Goal: Information Seeking & Learning: Learn about a topic

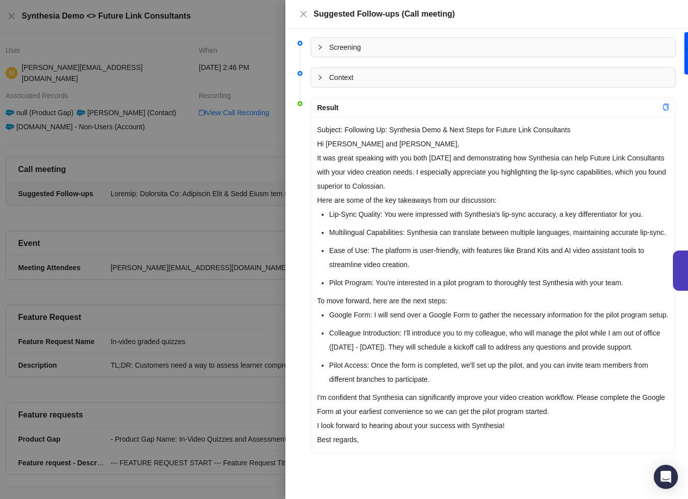
click at [320, 77] on icon "collapsed" at bounding box center [319, 77] width 3 height 5
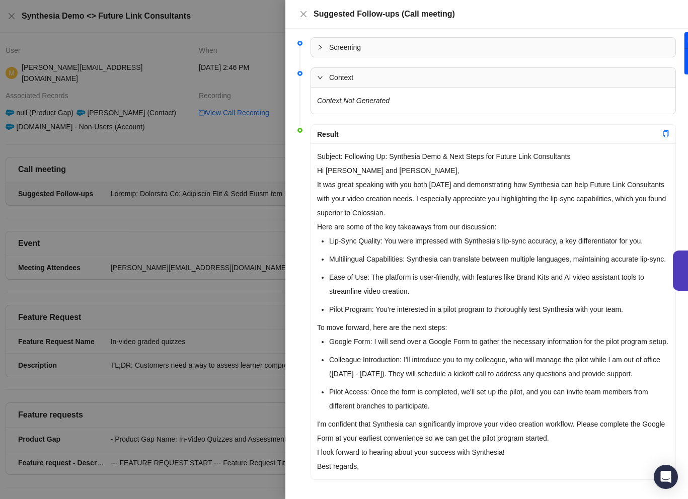
click at [215, 205] on div at bounding box center [344, 249] width 688 height 499
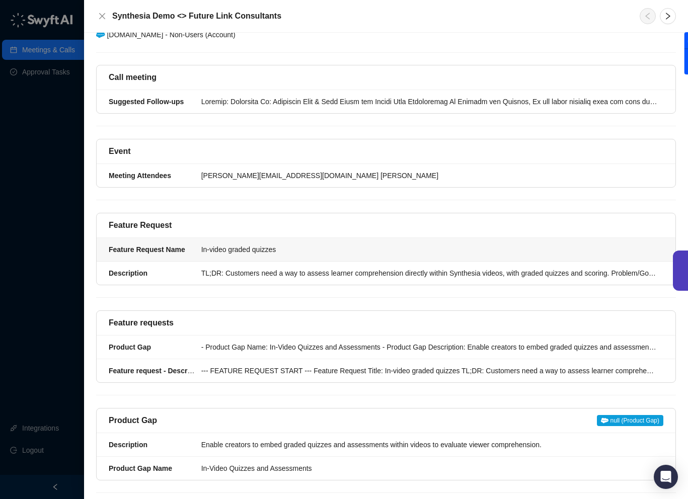
scroll to position [161, 0]
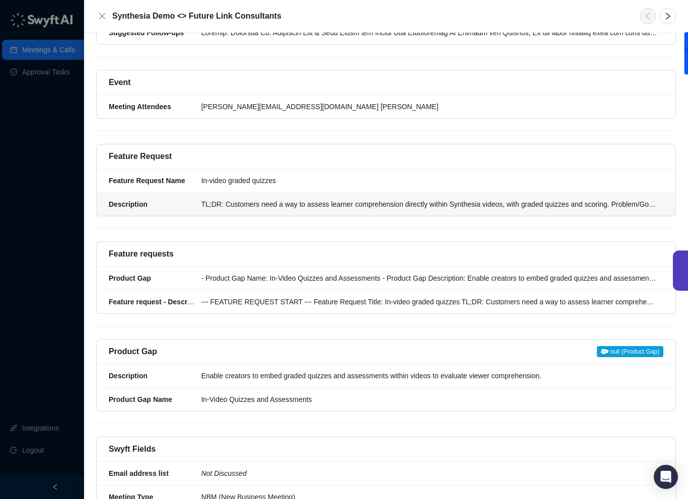
click at [301, 199] on div "TL;DR: Customers need a way to assess learner comprehension directly within Syn…" at bounding box center [429, 204] width 456 height 11
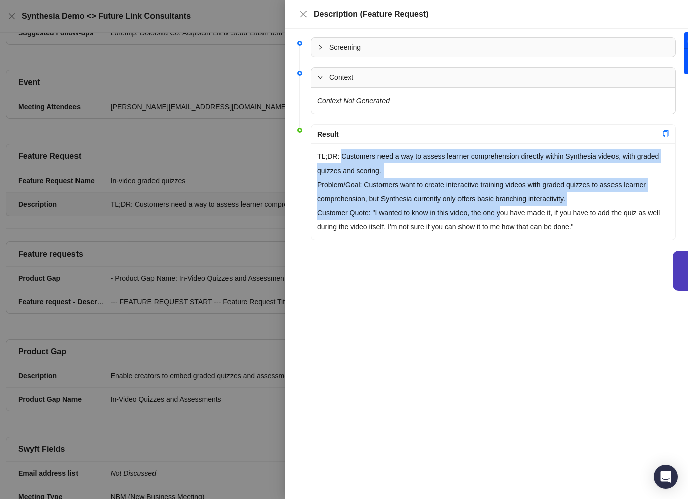
drag, startPoint x: 340, startPoint y: 155, endPoint x: 506, endPoint y: 218, distance: 177.7
click at [506, 218] on div "TL;DR: Customers need a way to assess learner comprehension directly within Syn…" at bounding box center [493, 191] width 364 height 97
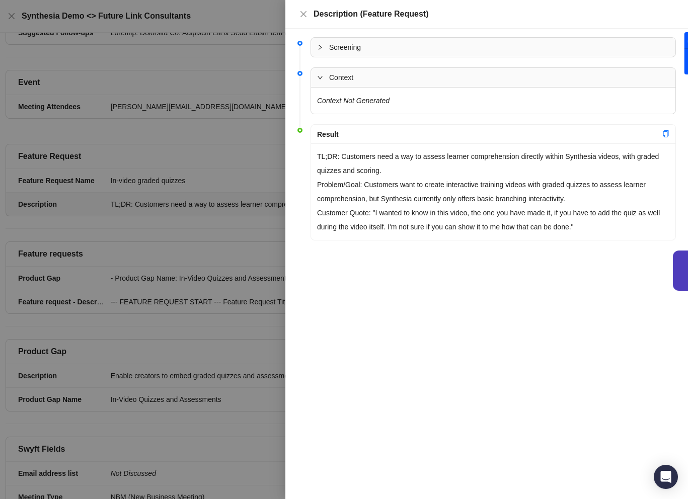
click at [529, 218] on p "Customer Quote: "I wanted to know in this video, the one you have made it, if y…" at bounding box center [493, 220] width 352 height 28
click at [178, 250] on div at bounding box center [344, 249] width 688 height 499
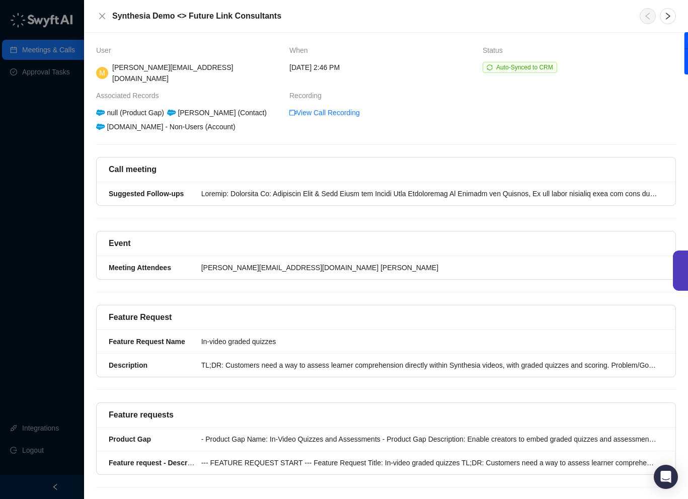
click at [48, 255] on div at bounding box center [344, 249] width 688 height 499
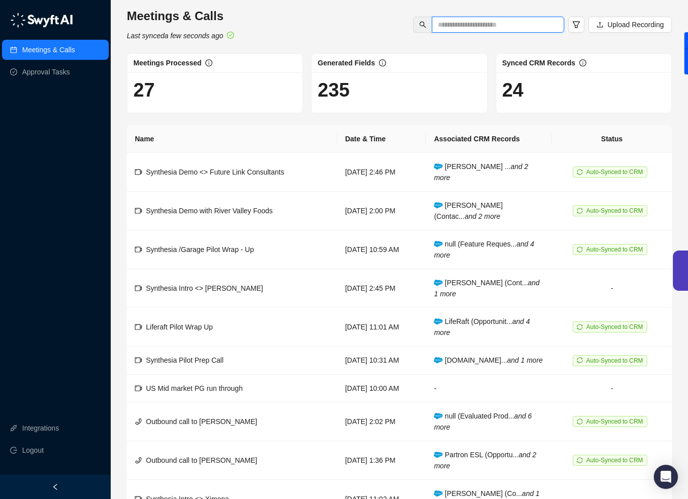
click at [463, 23] on input "text" at bounding box center [494, 24] width 112 height 11
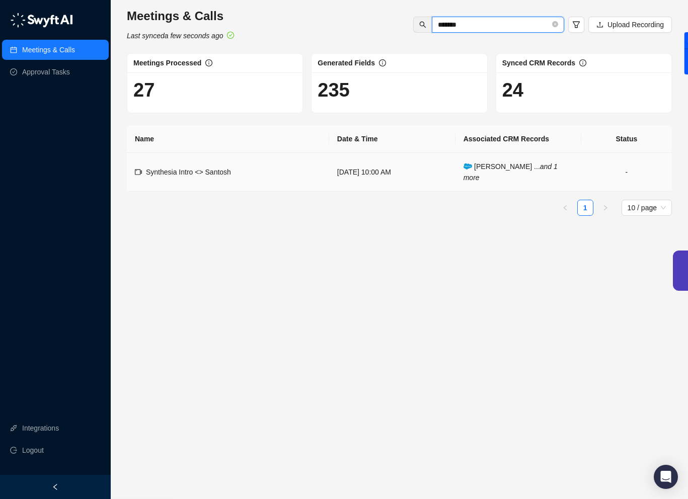
type input "*******"
click at [219, 174] on span "Synthesia Intro <> Santosh" at bounding box center [188, 172] width 85 height 8
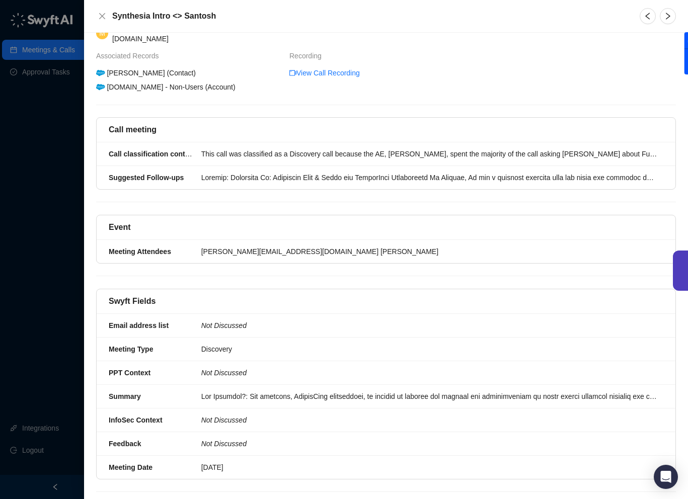
scroll to position [39, 0]
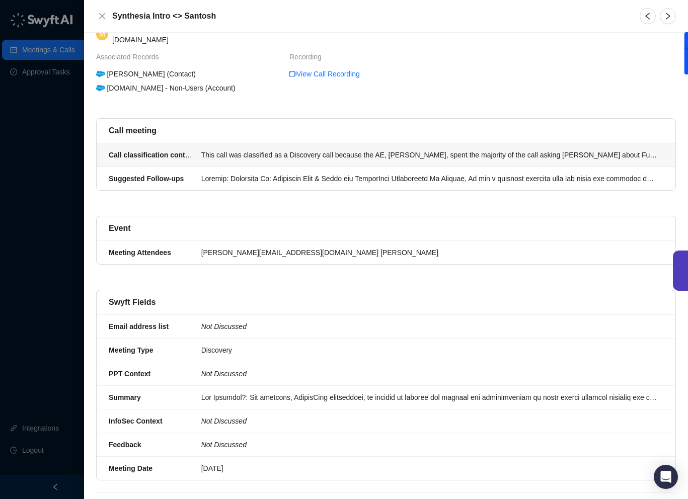
click at [303, 149] on div "This call was classified as a Discovery call because the AE, [PERSON_NAME], spe…" at bounding box center [429, 154] width 456 height 11
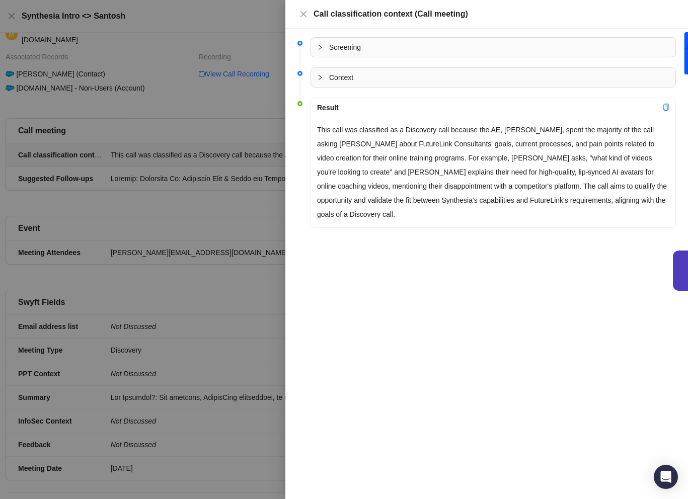
click at [257, 195] on div at bounding box center [344, 249] width 688 height 499
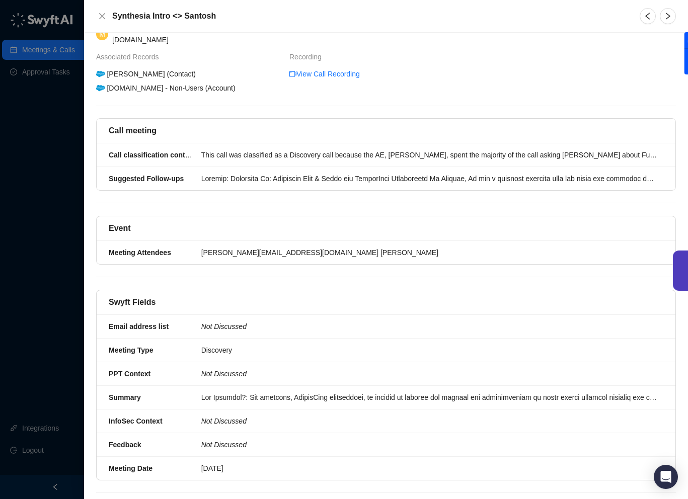
scroll to position [47, 0]
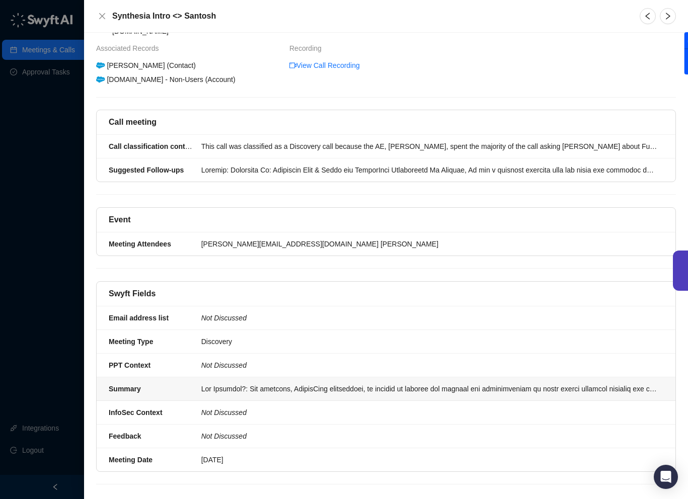
click at [319, 383] on div at bounding box center [429, 388] width 456 height 11
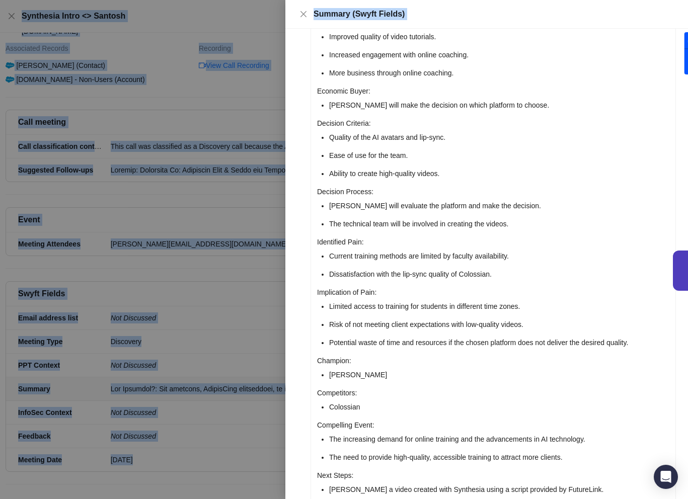
scroll to position [495, 0]
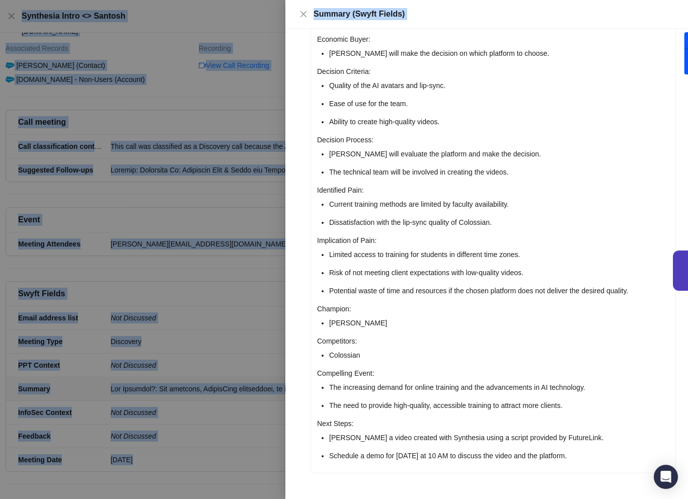
drag, startPoint x: 345, startPoint y: 66, endPoint x: 479, endPoint y: 470, distance: 425.5
click at [482, 471] on div "Why Anything?: The prospect, FutureLink consultants, is seeking to improve the …" at bounding box center [493, 47] width 364 height 851
copy div "he prospect, FutureLink consultants, is seeking to improve the quality and acce…"
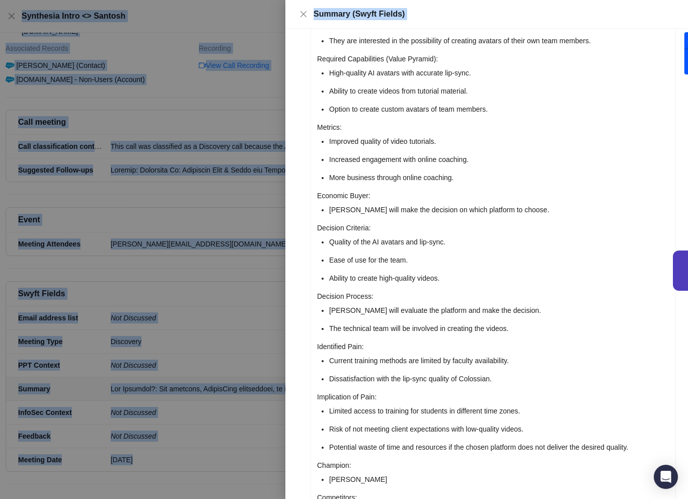
scroll to position [338, 0]
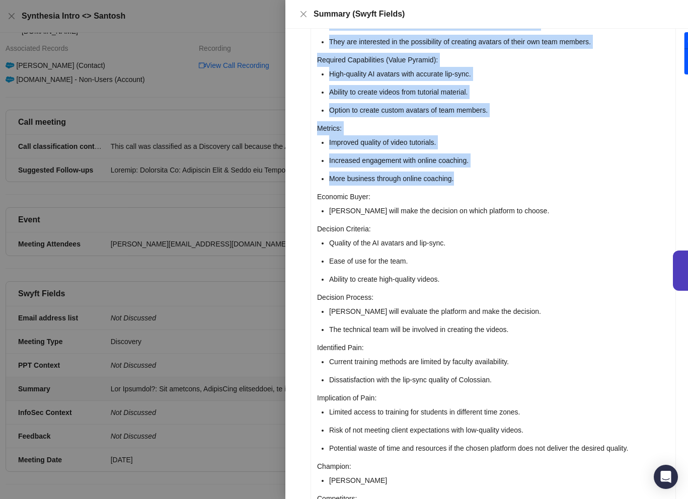
drag, startPoint x: 330, startPoint y: 142, endPoint x: 472, endPoint y: 184, distance: 147.9
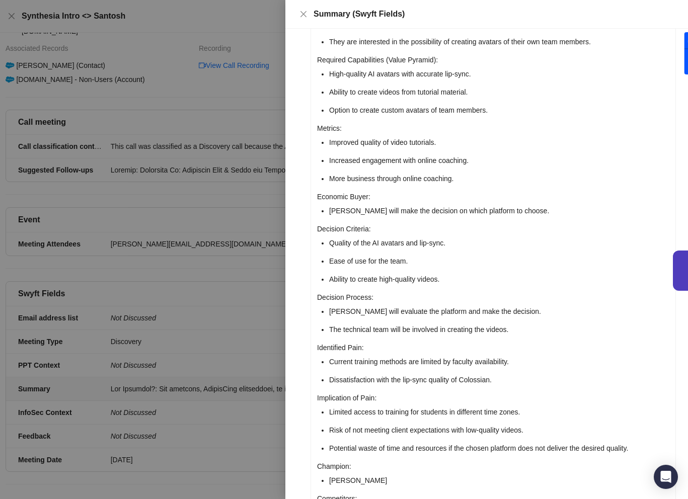
drag, startPoint x: 472, startPoint y: 184, endPoint x: 463, endPoint y: 182, distance: 9.7
click at [472, 184] on li "More business through online coaching." at bounding box center [499, 179] width 340 height 14
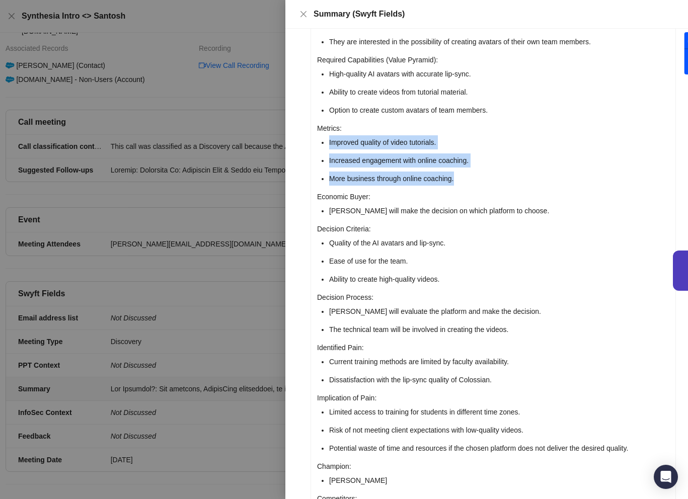
drag, startPoint x: 454, startPoint y: 179, endPoint x: 328, endPoint y: 143, distance: 131.2
click at [327, 143] on div "Why Anything?: The prospect, FutureLink consultants, is seeking to improve the …" at bounding box center [493, 204] width 364 height 851
copy ul "Improved quality of video tutorials. Increased engagement with online coaching.…"
drag, startPoint x: 329, startPoint y: 211, endPoint x: 567, endPoint y: 208, distance: 238.0
click at [567, 208] on li "[PERSON_NAME] will make the decision on which platform to choose." at bounding box center [499, 211] width 340 height 14
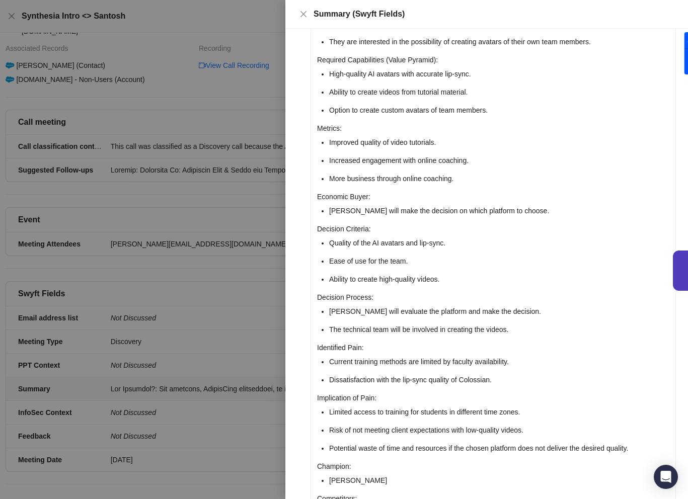
click at [503, 248] on li "Quality of the AI avatars and lip-sync." at bounding box center [499, 243] width 340 height 14
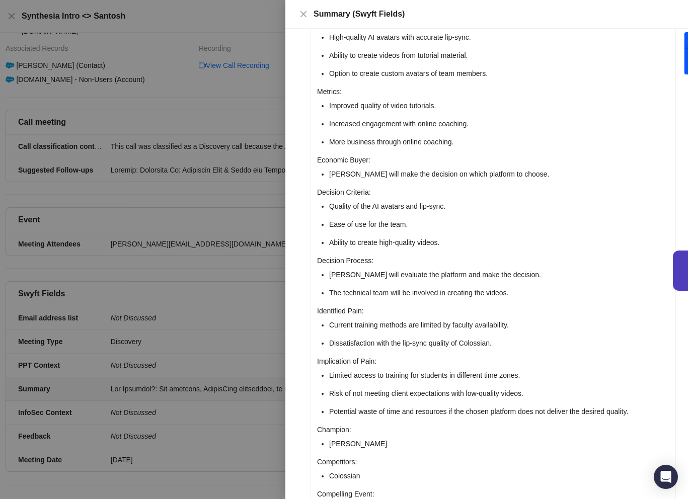
scroll to position [379, 0]
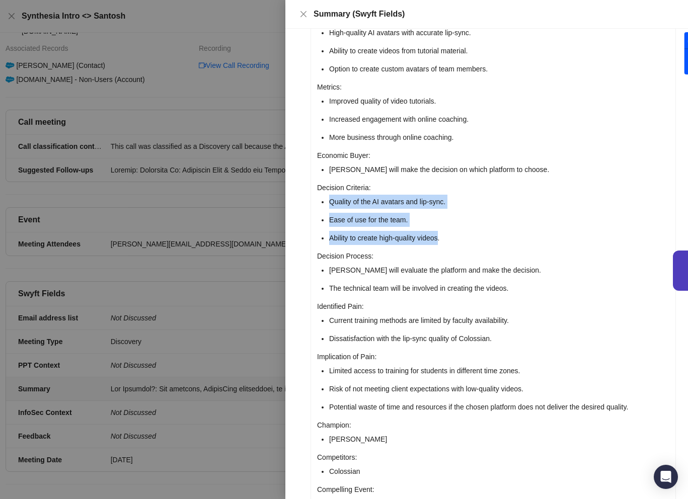
drag, startPoint x: 329, startPoint y: 201, endPoint x: 445, endPoint y: 238, distance: 121.1
click at [445, 238] on ul "Quality of the AI avatars and lip-sync. Ease of use for the team. Ability to cr…" at bounding box center [499, 220] width 340 height 50
copy ul "Quality of the AI avatars and lip-sync. Ease of use for the team. Ability to cr…"
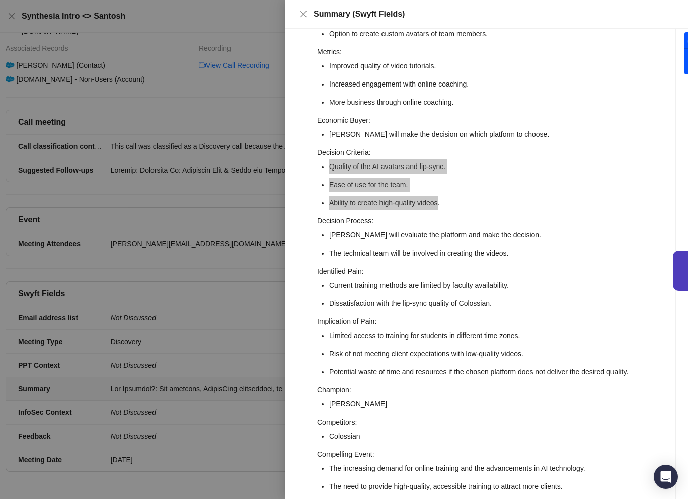
scroll to position [425, 0]
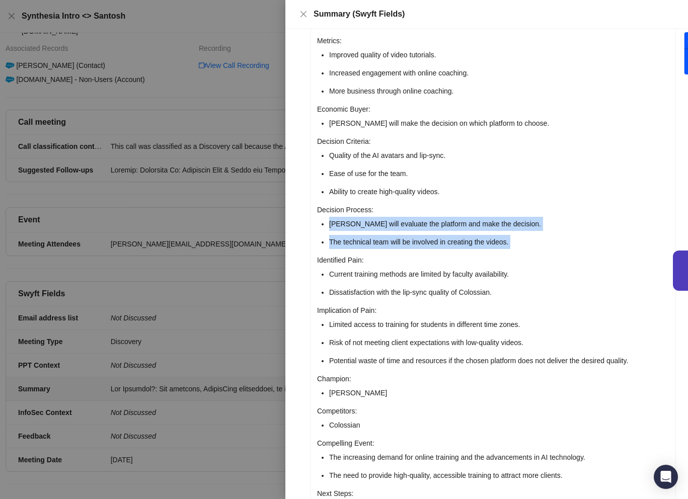
drag, startPoint x: 330, startPoint y: 224, endPoint x: 528, endPoint y: 249, distance: 199.8
click at [533, 250] on div "Why Anything?: The prospect, FutureLink consultants, is seeking to improve the …" at bounding box center [493, 117] width 364 height 851
copy div "[PERSON_NAME] will evaluate the platform and make the decision. The technical t…"
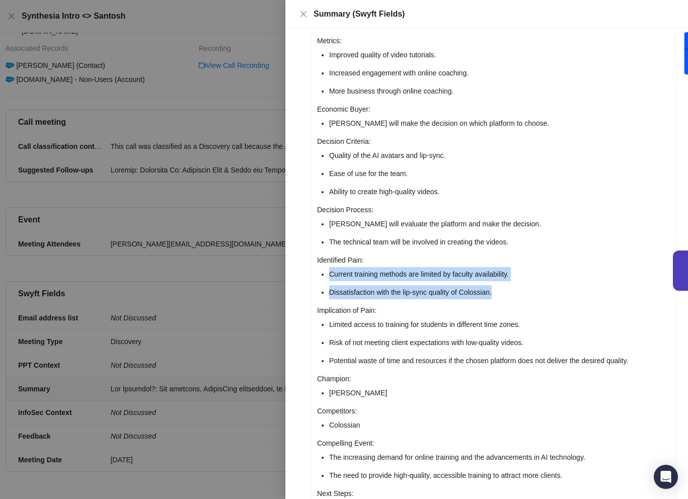
drag, startPoint x: 329, startPoint y: 274, endPoint x: 509, endPoint y: 295, distance: 181.3
click at [509, 295] on ul "Current training methods are limited by faculty availability. Dissatisfaction w…" at bounding box center [499, 283] width 340 height 32
copy ul "Current training methods are limited by faculty availability. Dissatisfaction w…"
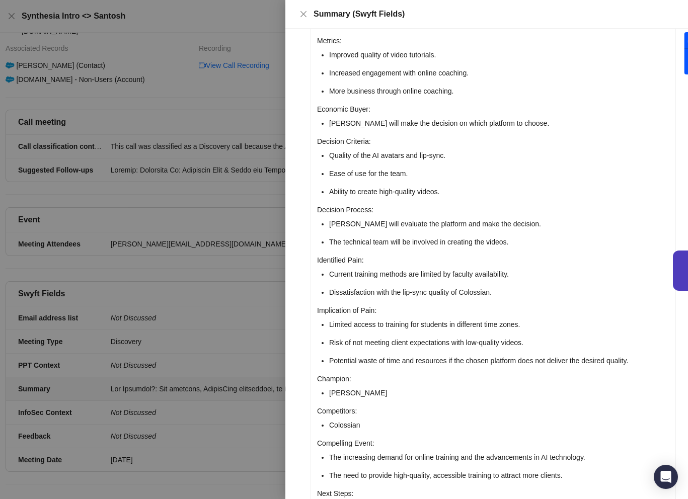
click at [331, 325] on li "Limited access to training for students in different time zones." at bounding box center [499, 324] width 340 height 14
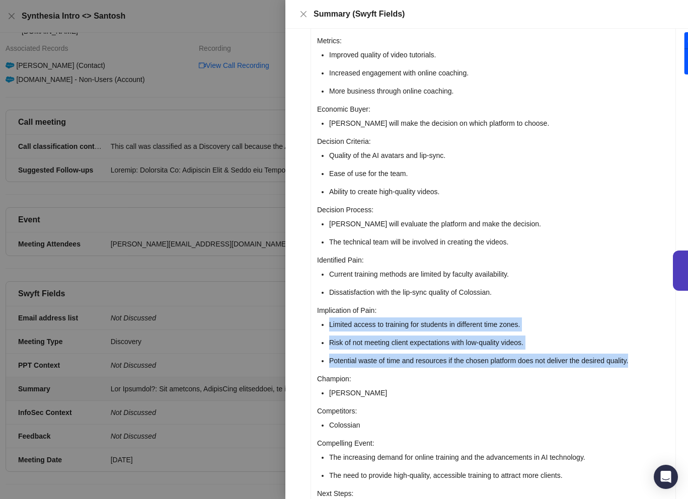
drag, startPoint x: 339, startPoint y: 325, endPoint x: 645, endPoint y: 362, distance: 308.0
click at [645, 362] on ul "Limited access to training for students in different time zones. Risk of not me…" at bounding box center [499, 342] width 340 height 50
copy ul "Limited access to training for students in different time zones. Risk of not me…"
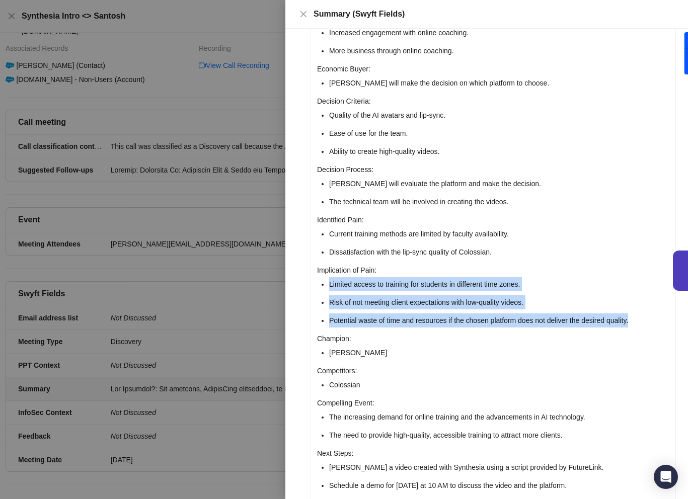
scroll to position [495, 0]
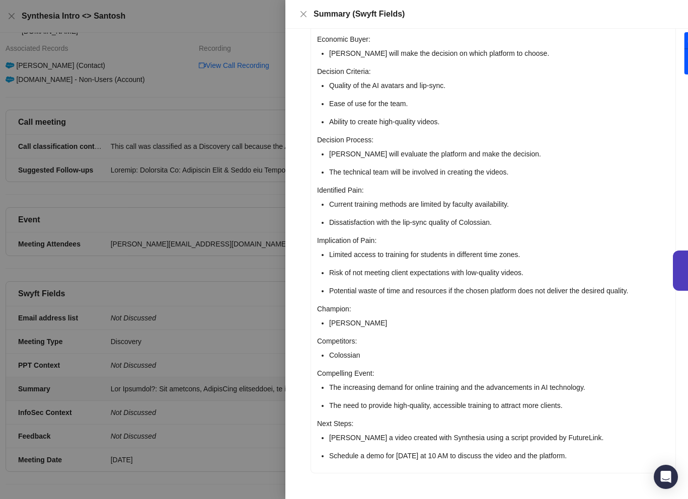
click at [330, 388] on li "The increasing demand for online training and the advancements in AI technology." at bounding box center [499, 387] width 340 height 14
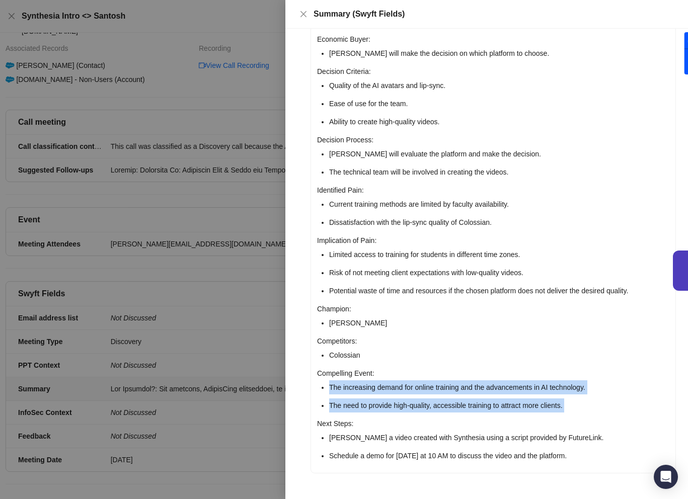
drag, startPoint x: 330, startPoint y: 388, endPoint x: 570, endPoint y: 404, distance: 241.0
click at [577, 407] on ul "The increasing demand for online training and the advancements in AI technology…" at bounding box center [499, 396] width 340 height 32
copy div "The increasing demand for online training and the advancements in AI technology…"
click at [301, 17] on icon "close" at bounding box center [303, 14] width 8 height 8
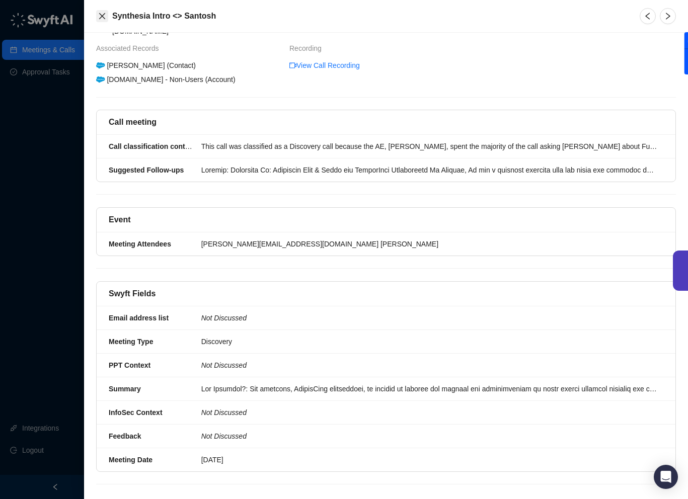
click at [98, 18] on icon "close" at bounding box center [102, 16] width 8 height 8
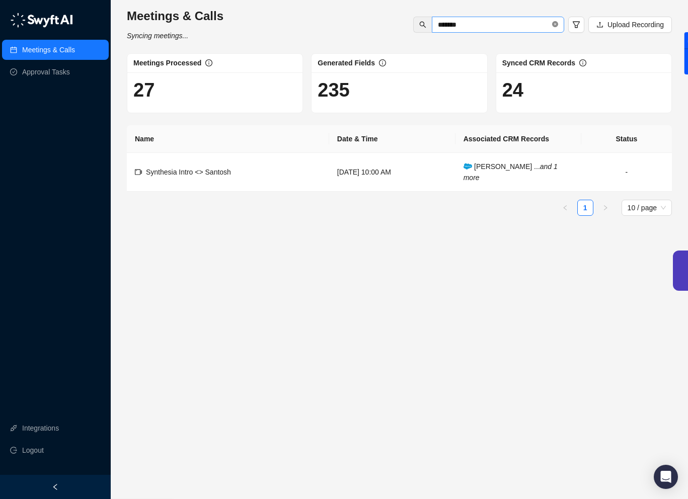
click at [555, 26] on icon "close-circle" at bounding box center [555, 24] width 6 height 6
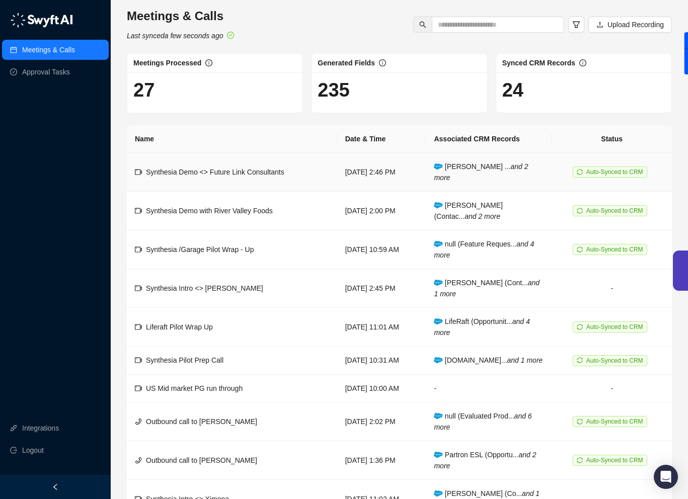
click at [244, 175] on span "Synthesia Demo <> Future Link Consultants" at bounding box center [215, 172] width 138 height 8
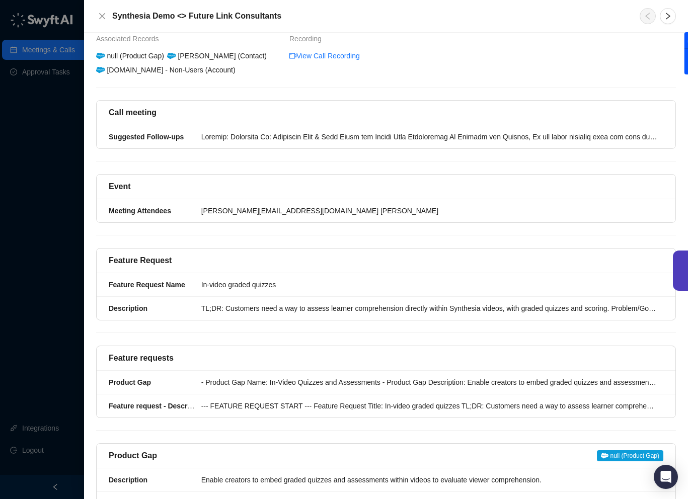
scroll to position [67, 0]
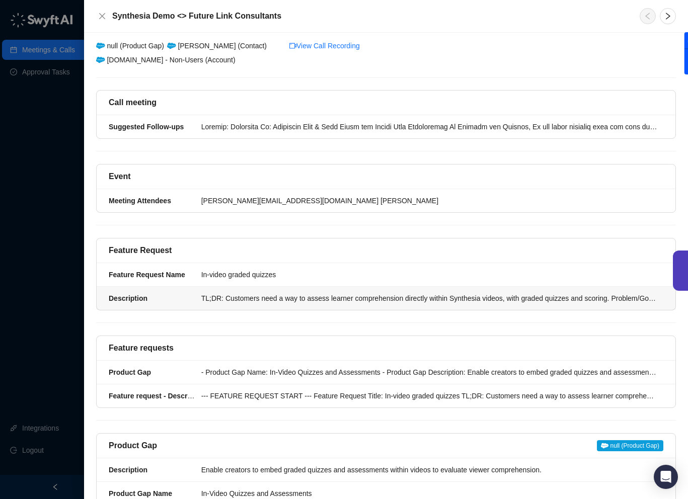
click at [378, 293] on div "TL;DR: Customers need a way to assess learner comprehension directly within Syn…" at bounding box center [429, 298] width 456 height 11
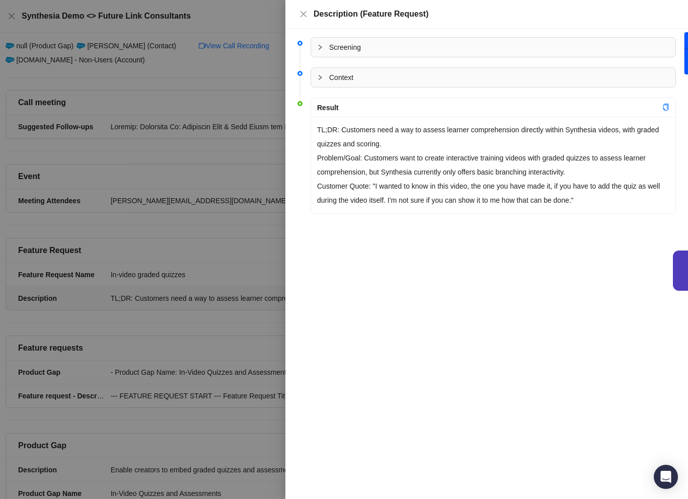
click at [211, 261] on div at bounding box center [344, 249] width 688 height 499
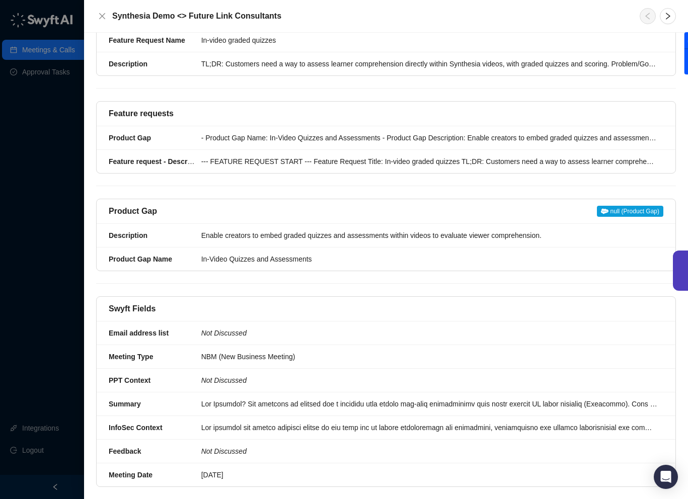
scroll to position [316, 0]
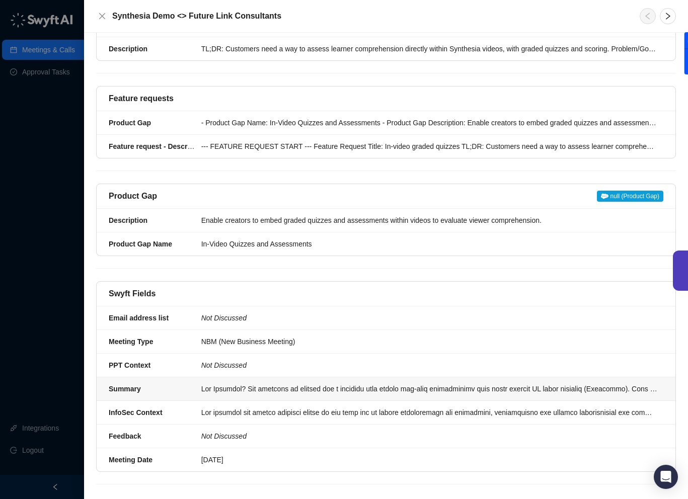
click at [269, 383] on div at bounding box center [429, 388] width 456 height 11
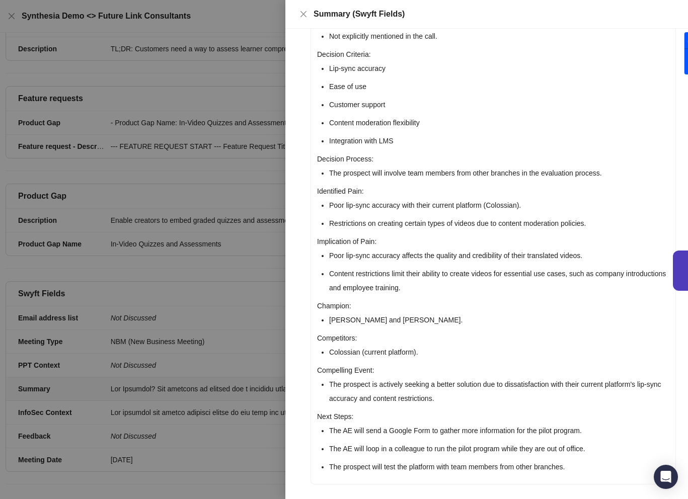
scroll to position [545, 0]
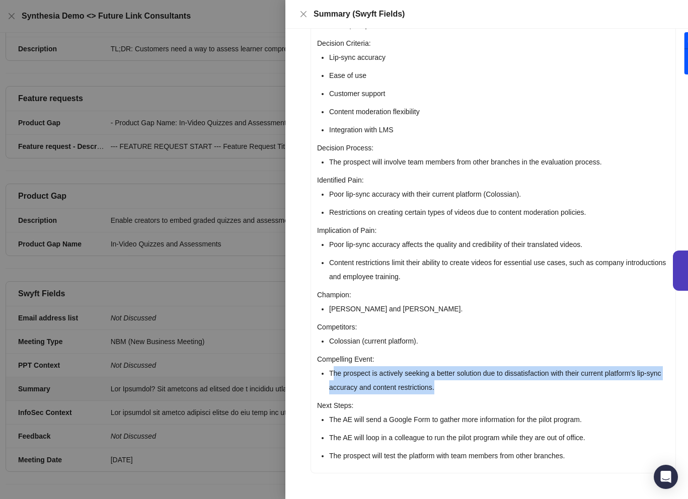
drag, startPoint x: 333, startPoint y: 373, endPoint x: 459, endPoint y: 388, distance: 127.6
click at [459, 388] on li "The prospect is actively seeking a better solution due to dissatisfaction with …" at bounding box center [499, 380] width 340 height 28
copy li "he prospect is actively seeking a better solution due to dissatisfaction with t…"
